Goal: Task Accomplishment & Management: Complete application form

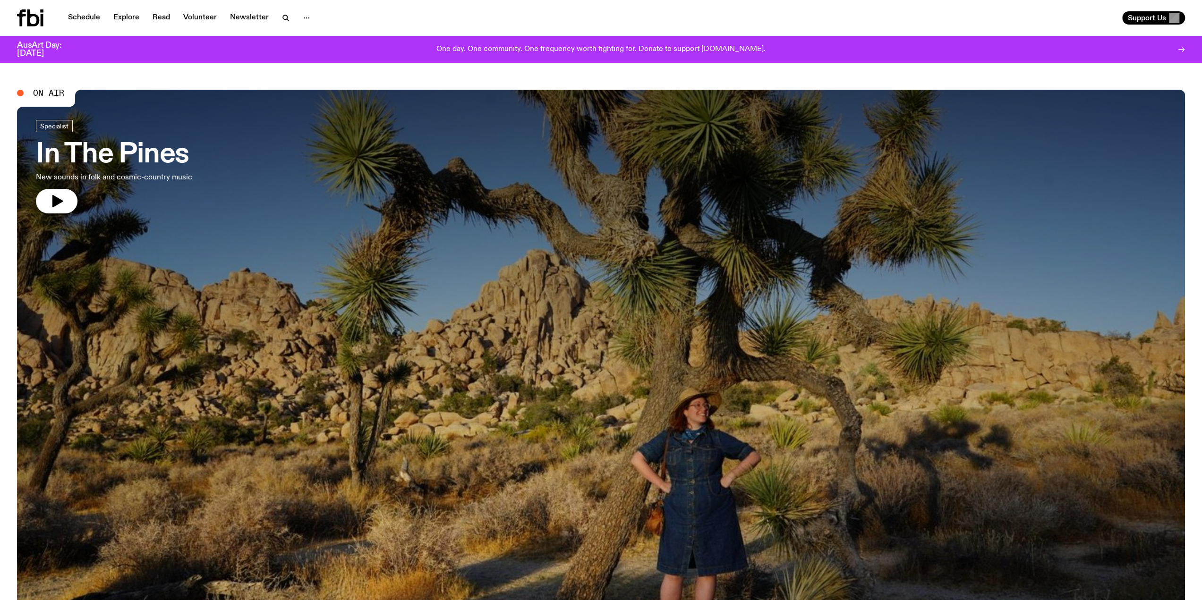
click at [29, 16] on icon at bounding box center [33, 17] width 12 height 17
click at [298, 15] on button "button" at bounding box center [306, 17] width 19 height 13
click at [300, 53] on link "Contact" at bounding box center [306, 53] width 47 height 13
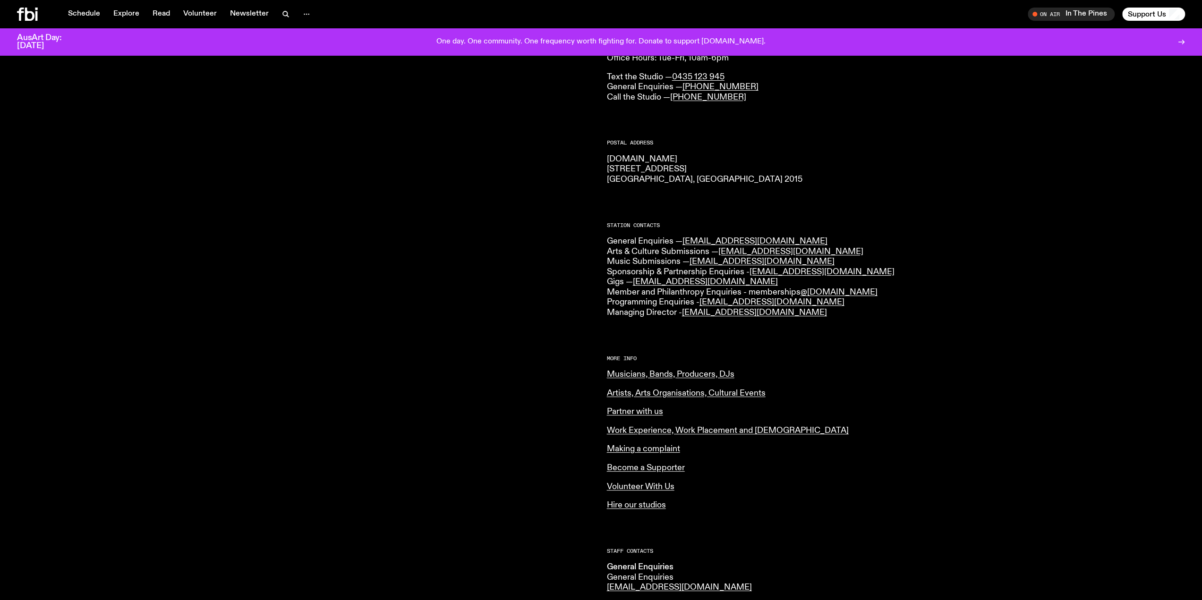
scroll to position [93, 0]
click at [685, 377] on link "Musicians, Bands, Producers, DJs" at bounding box center [671, 374] width 128 height 9
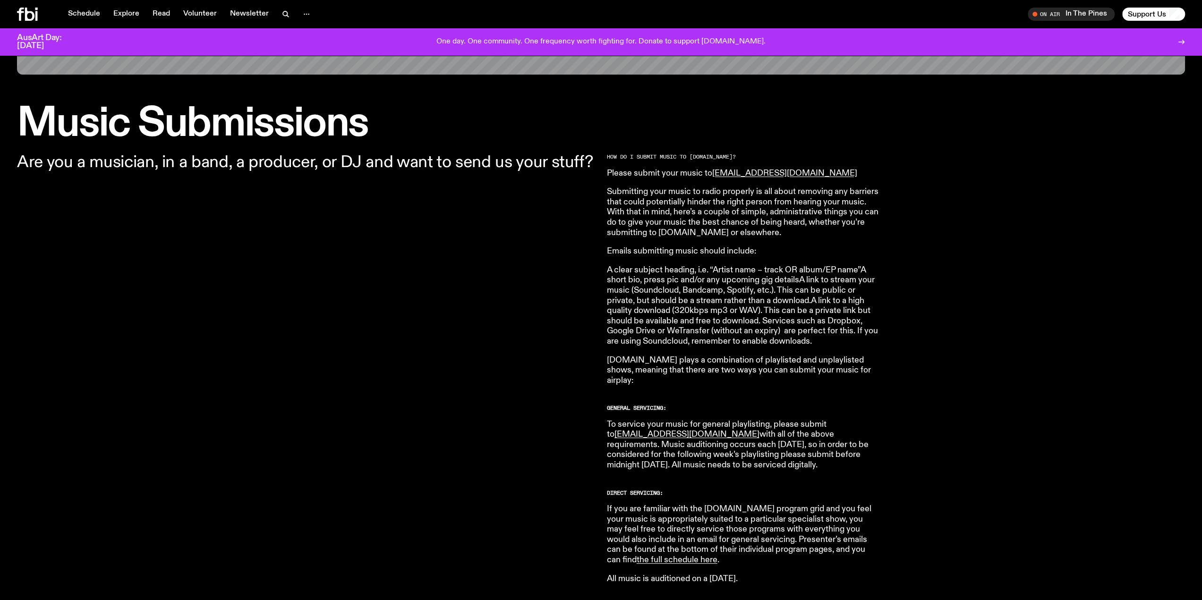
scroll to position [277, 0]
